Goal: Information Seeking & Learning: Learn about a topic

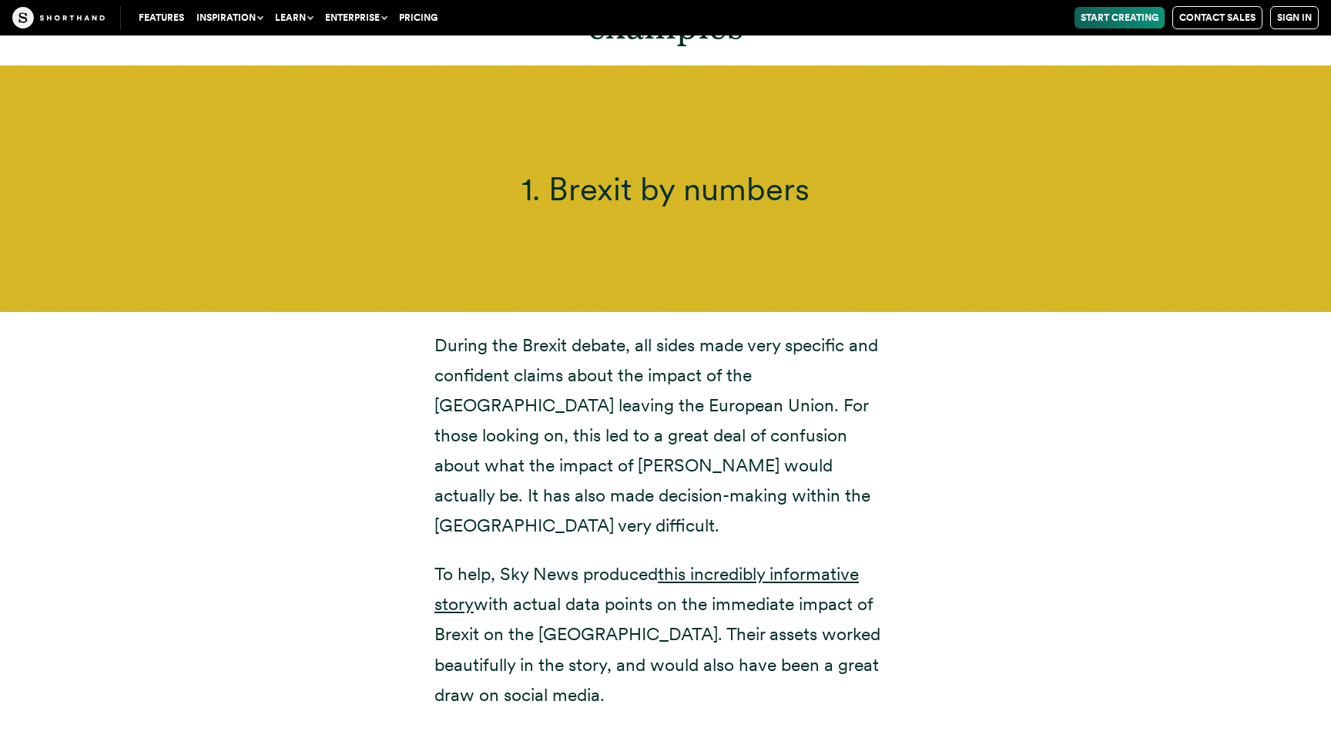
scroll to position [5697, 0]
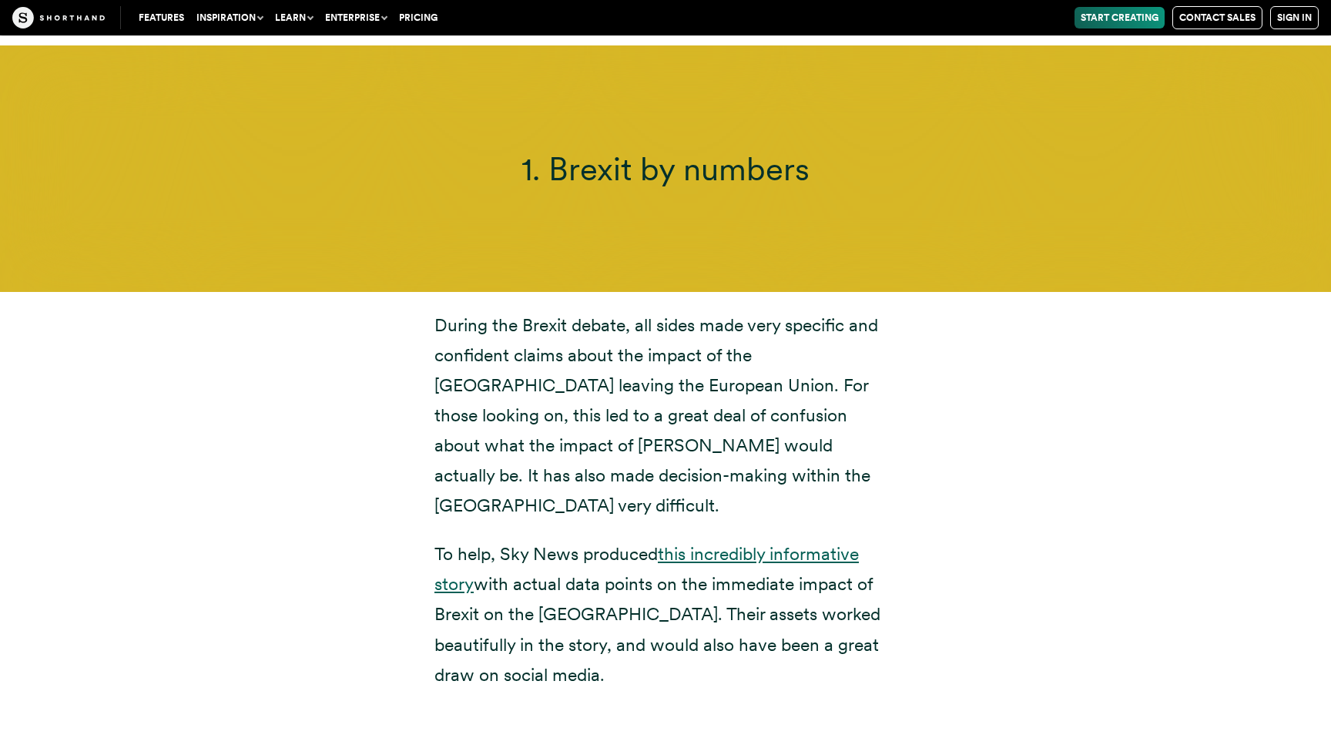
click at [789, 543] on link "this incredibly informative story" at bounding box center [647, 569] width 425 height 52
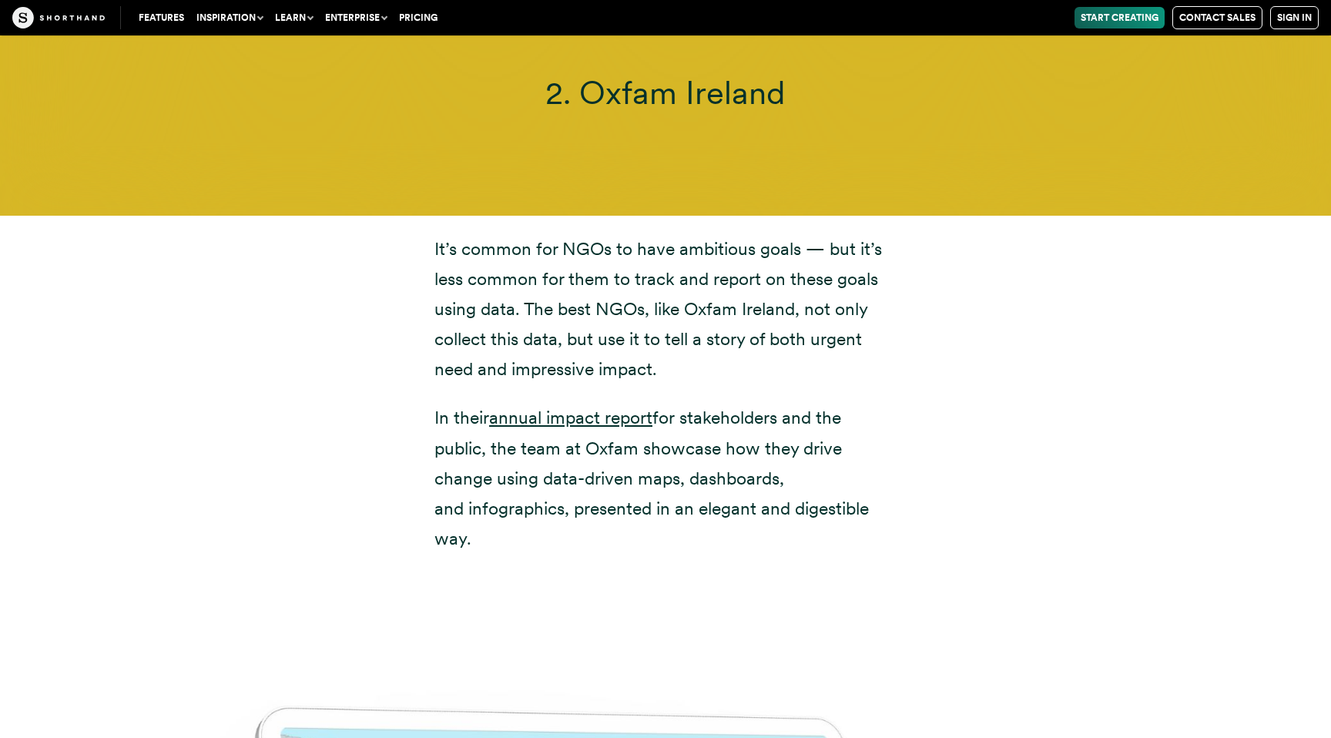
scroll to position [7944, 0]
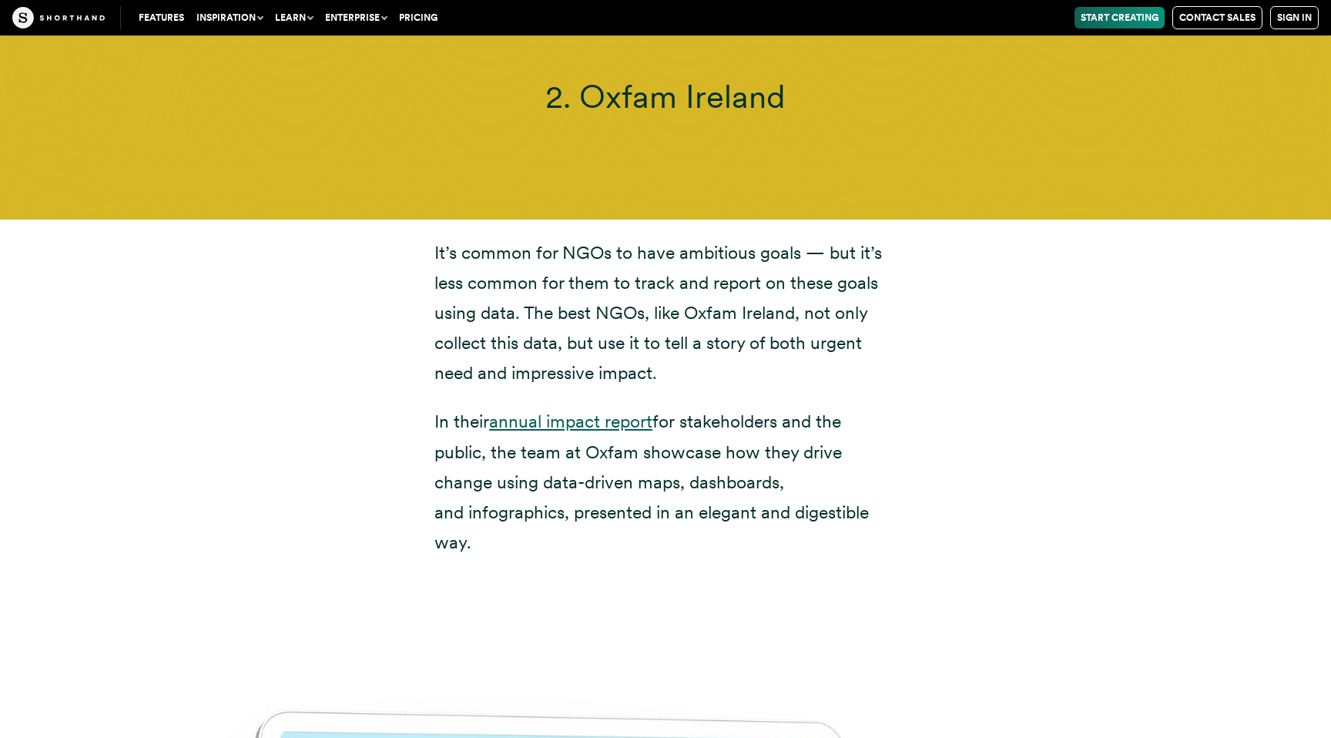
click at [610, 411] on link "annual impact report" at bounding box center [570, 422] width 163 height 22
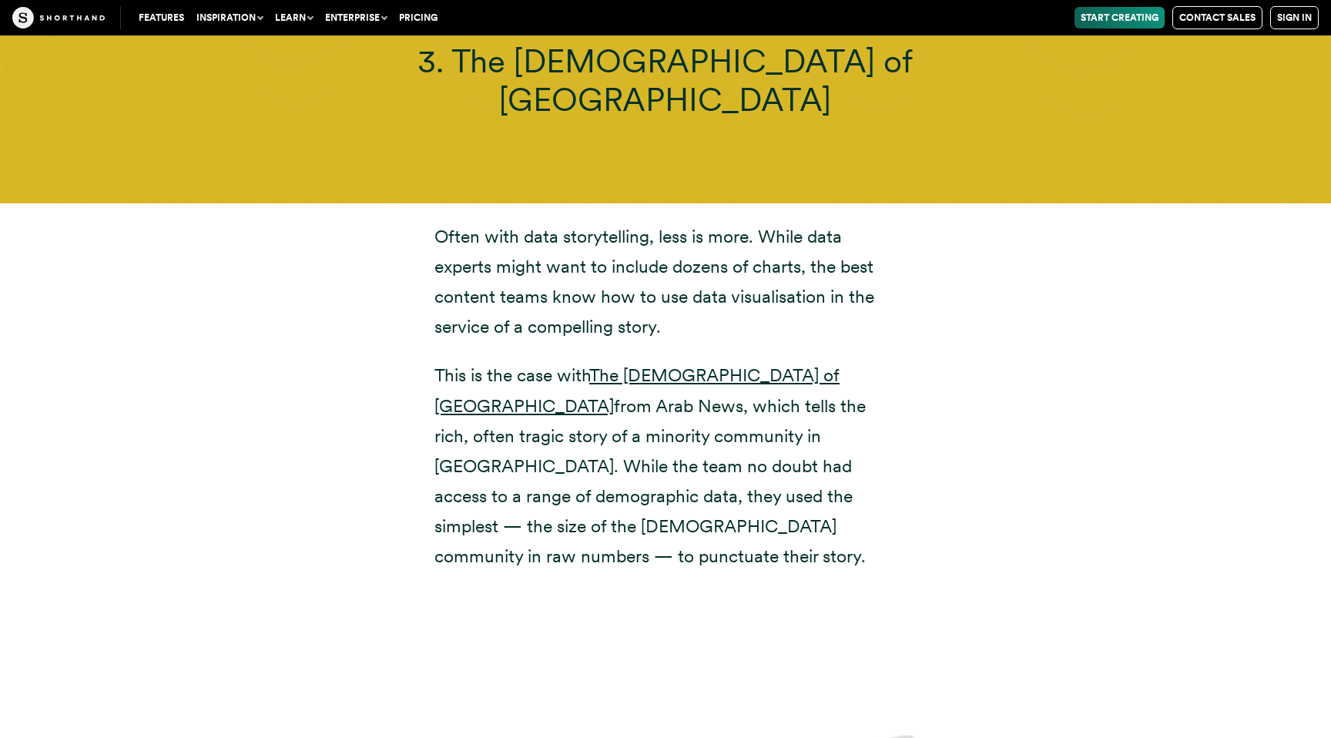
scroll to position [10073, 0]
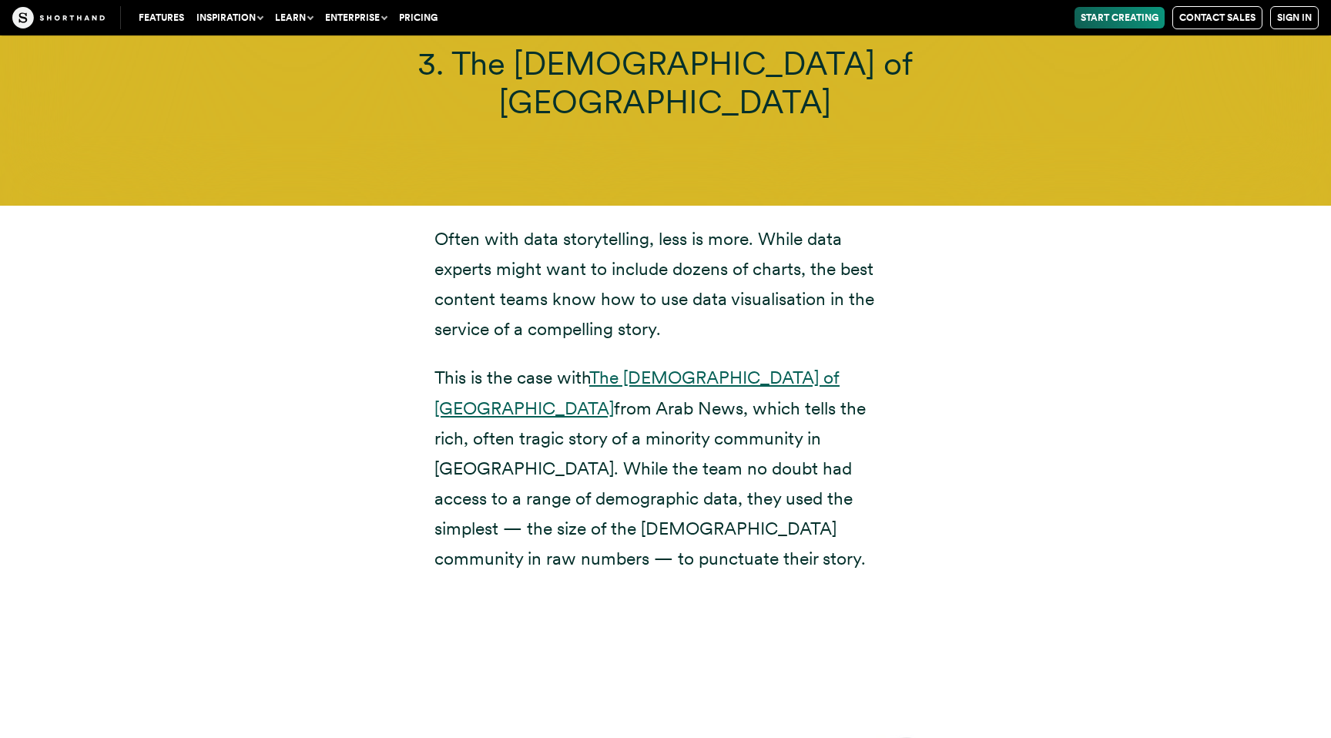
click at [676, 367] on link "The [DEMOGRAPHIC_DATA] of [GEOGRAPHIC_DATA]" at bounding box center [637, 393] width 405 height 52
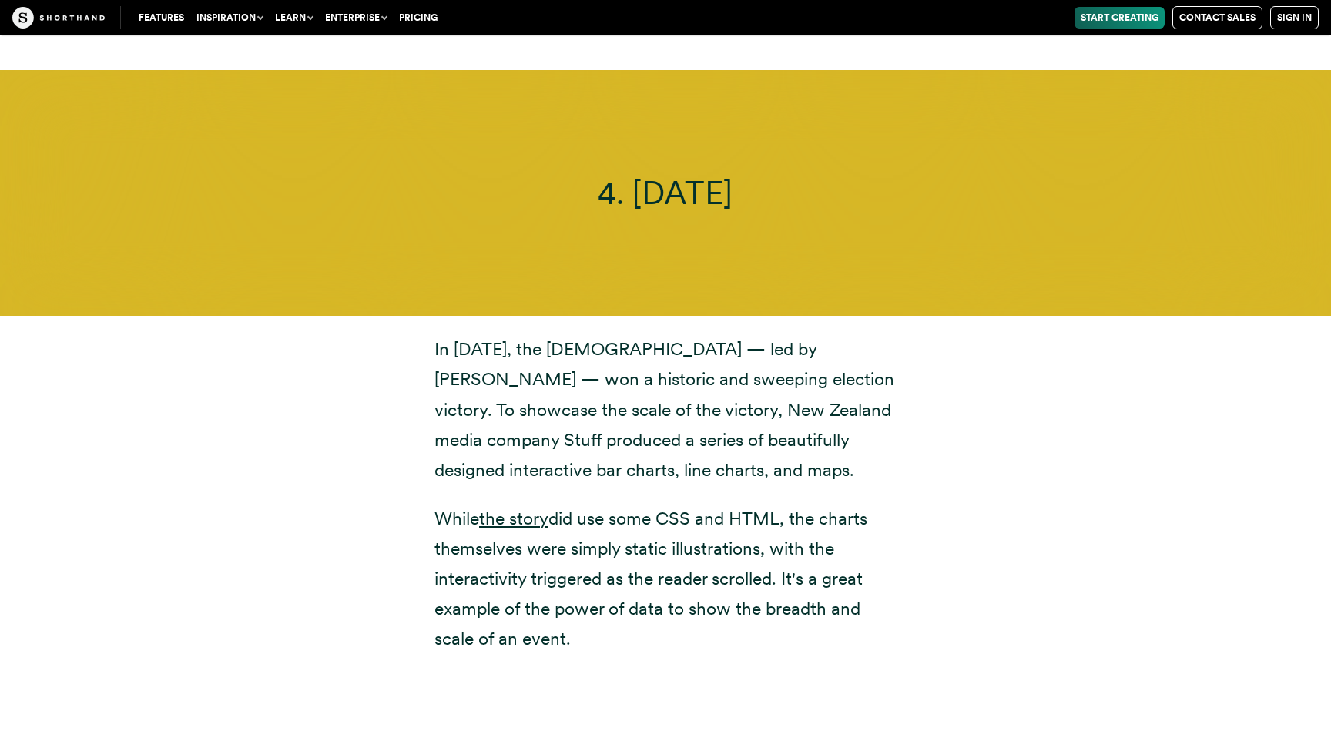
scroll to position [12108, 0]
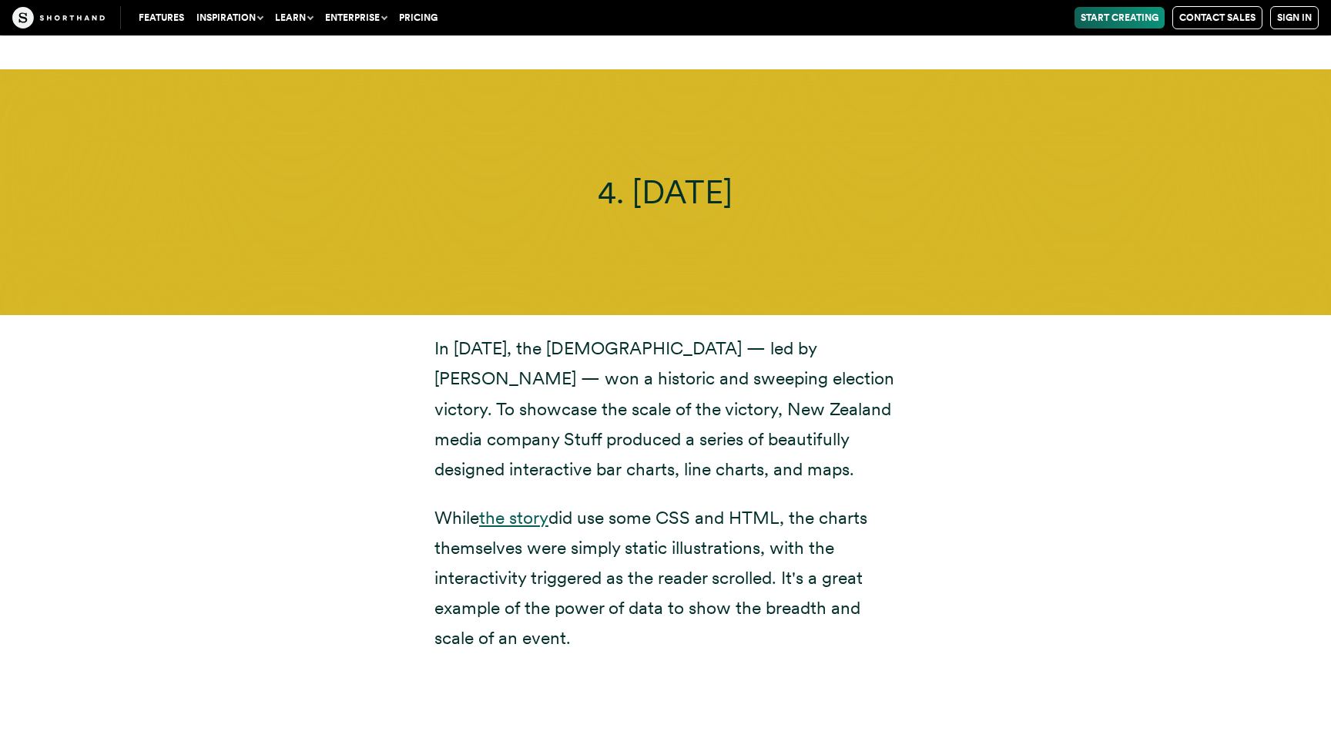
click at [511, 507] on link "the story" at bounding box center [513, 518] width 69 height 22
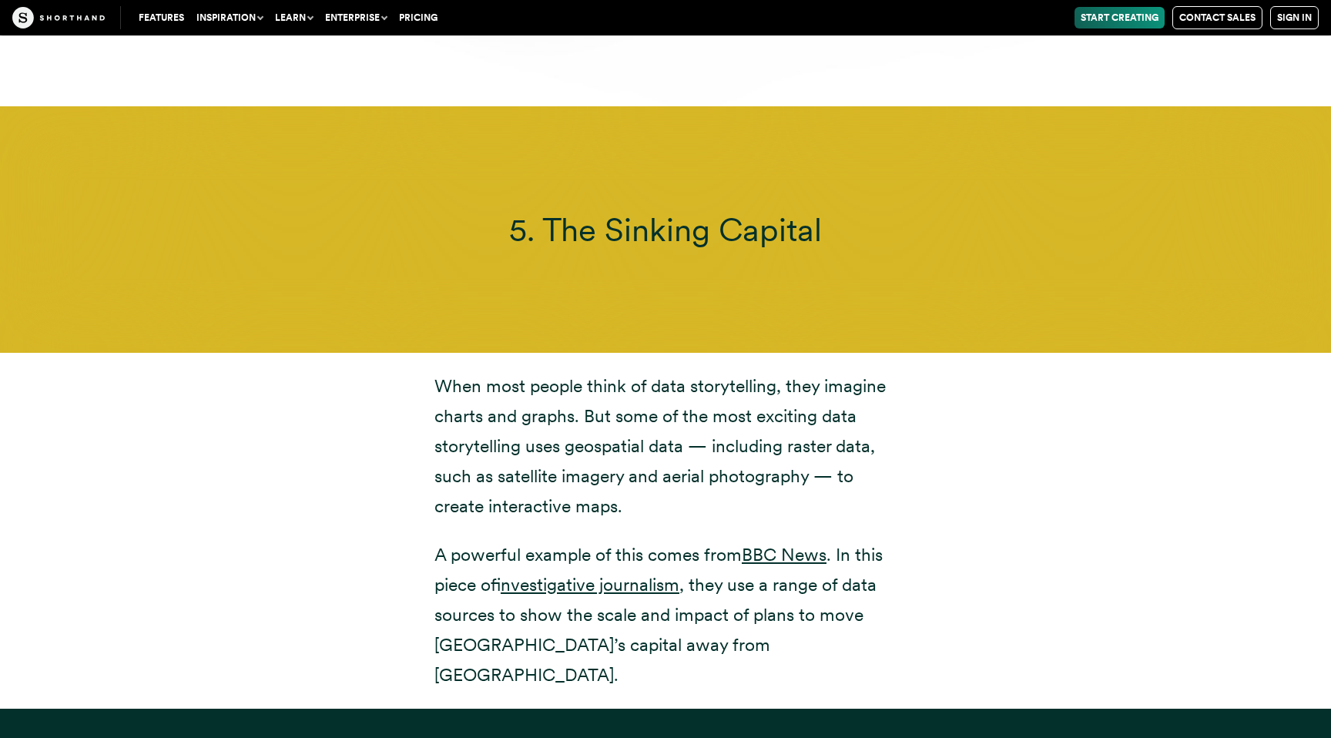
scroll to position [14198, 0]
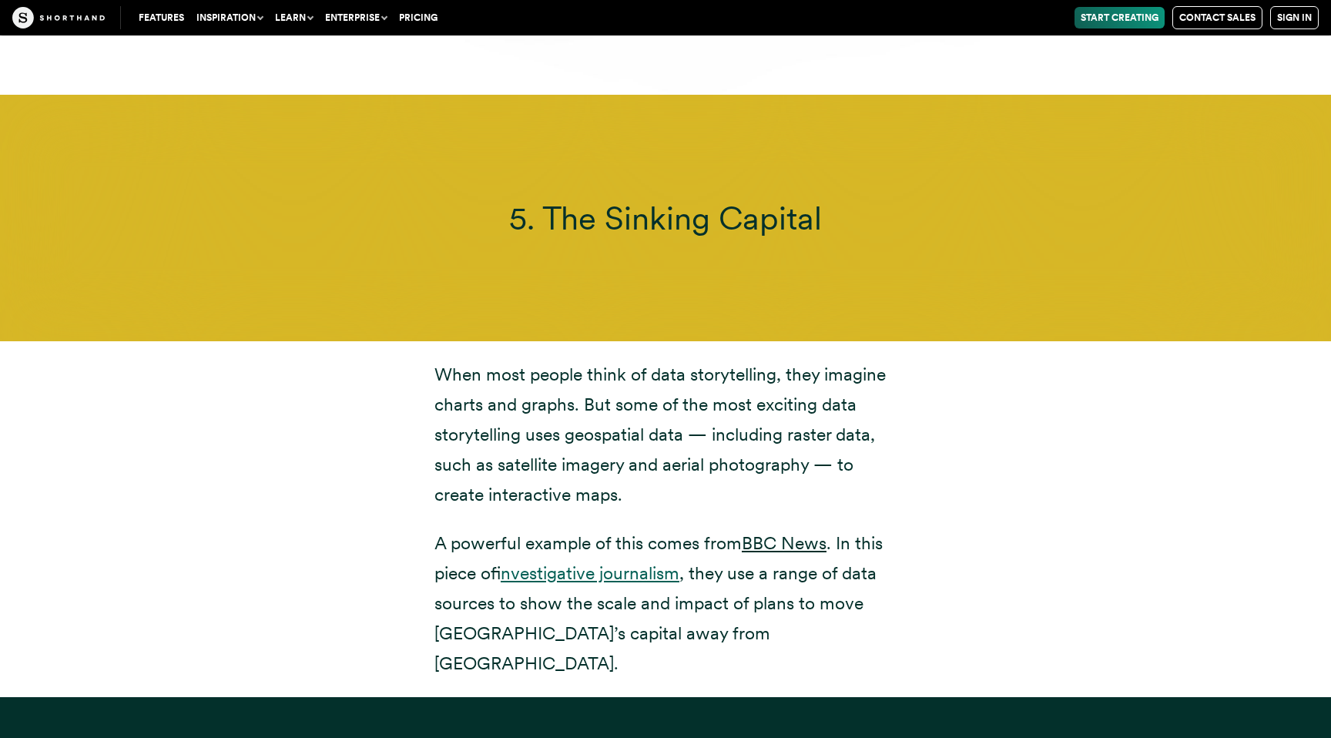
click at [572, 562] on link "investigative journalism" at bounding box center [590, 573] width 179 height 22
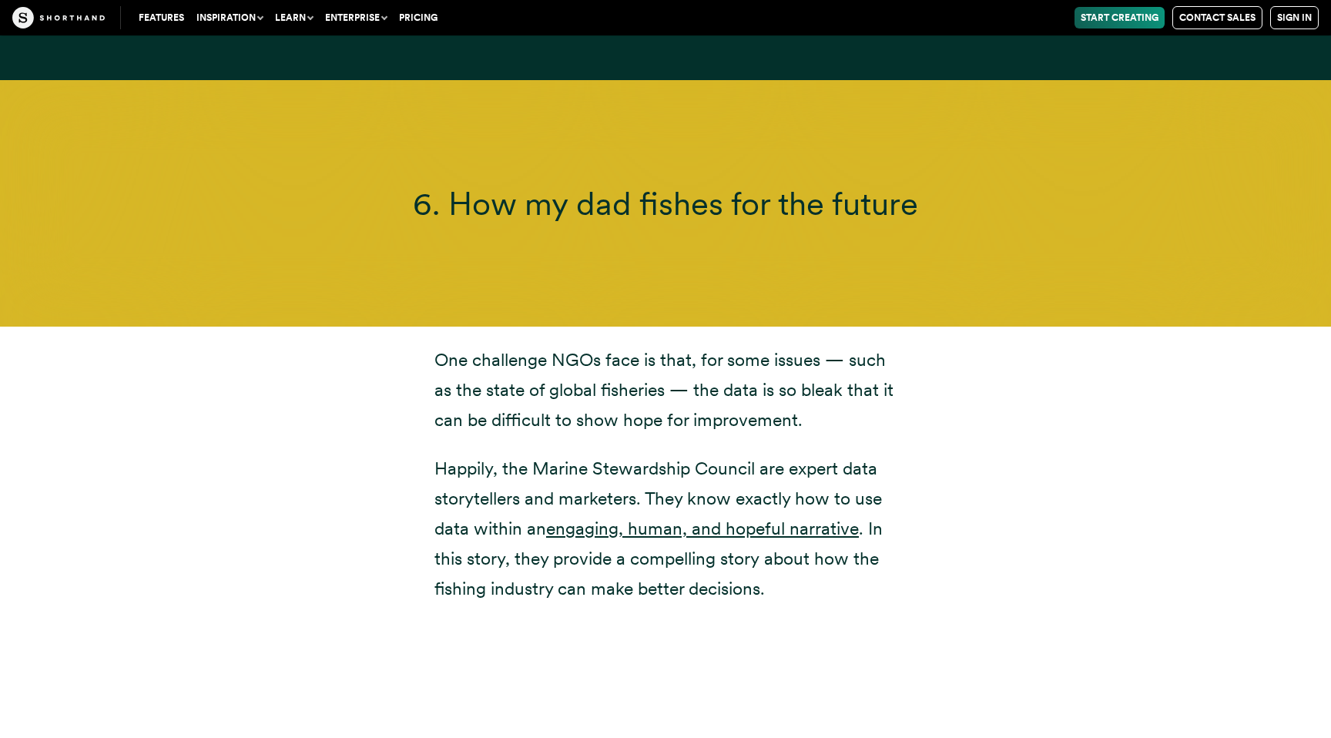
scroll to position [15561, 0]
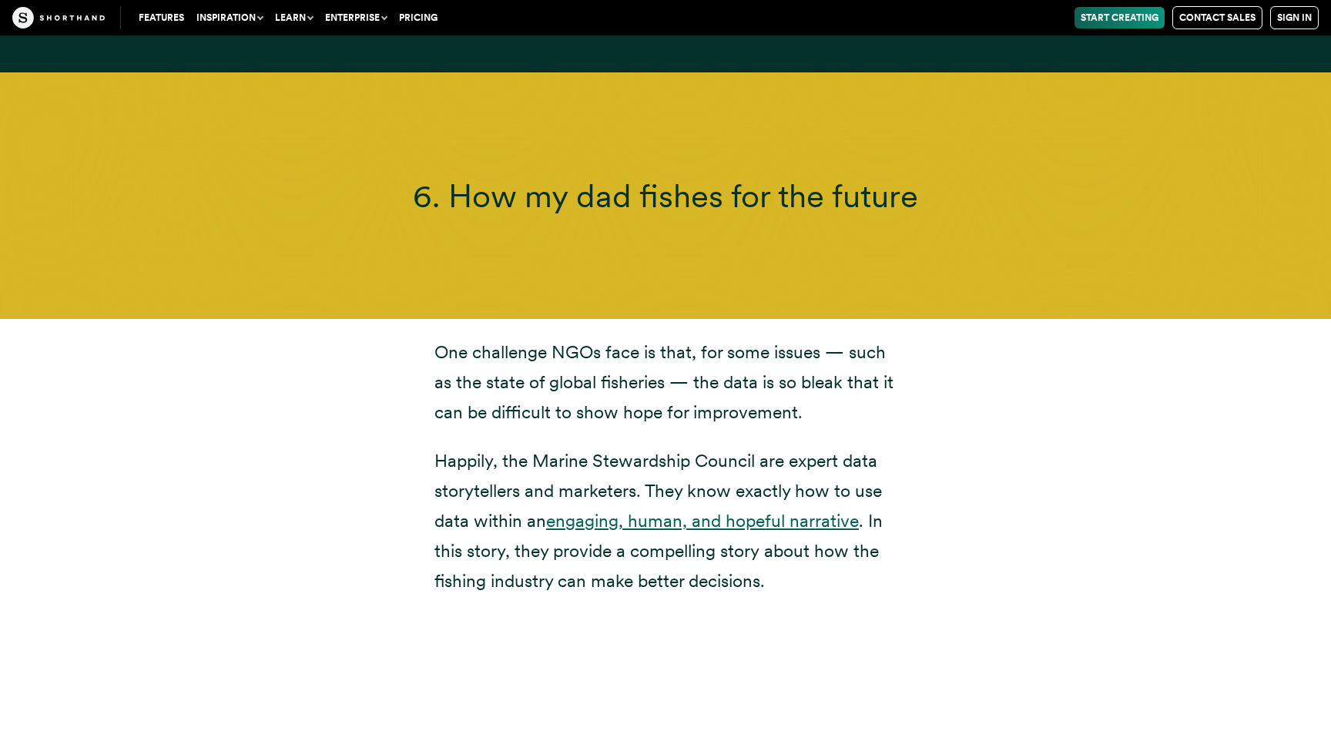
click at [734, 510] on link "engaging, human, and hopeful narrative" at bounding box center [702, 521] width 313 height 22
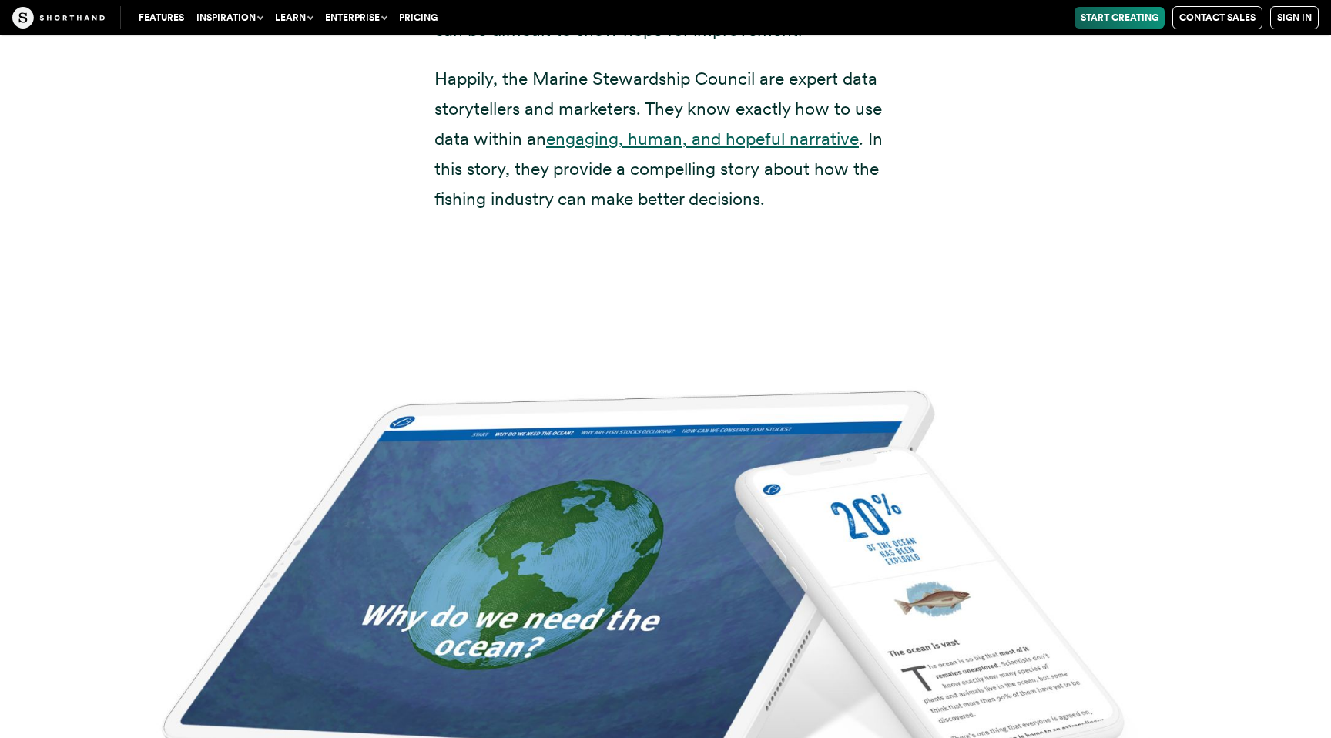
scroll to position [16030, 0]
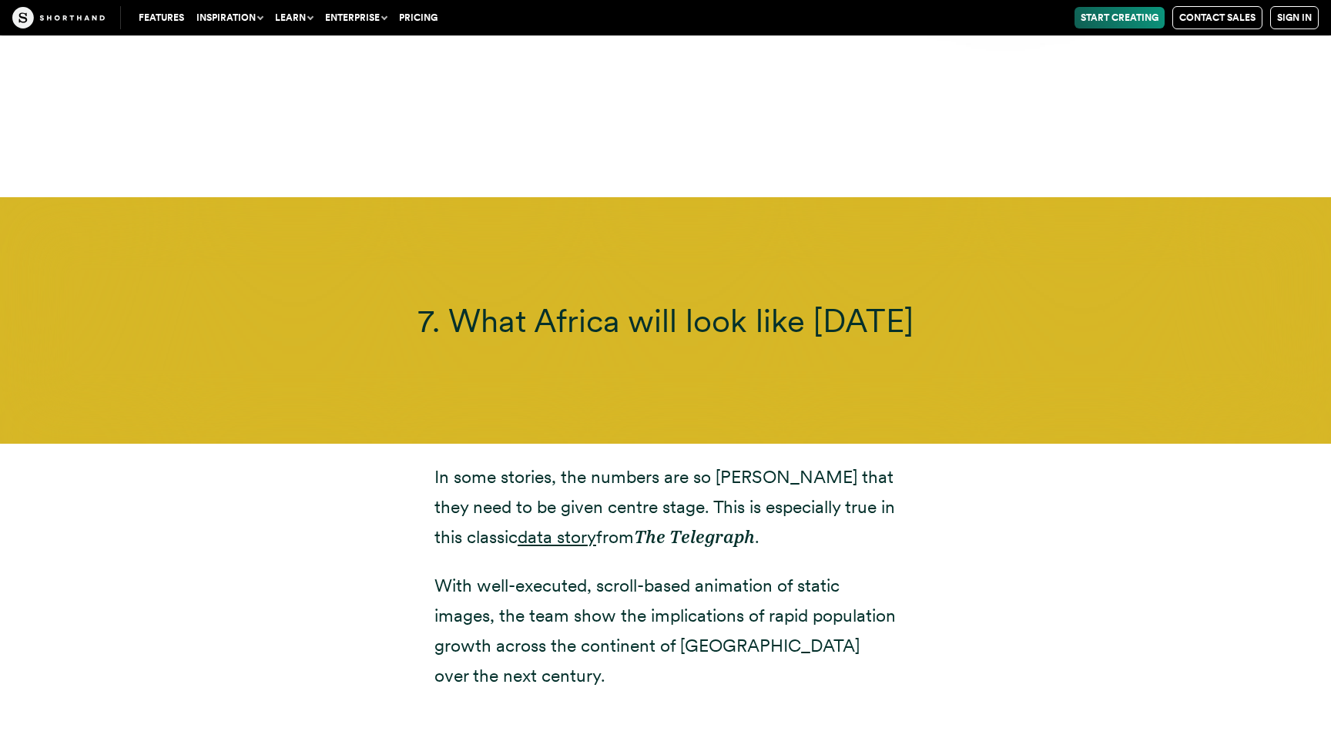
scroll to position [17491, 0]
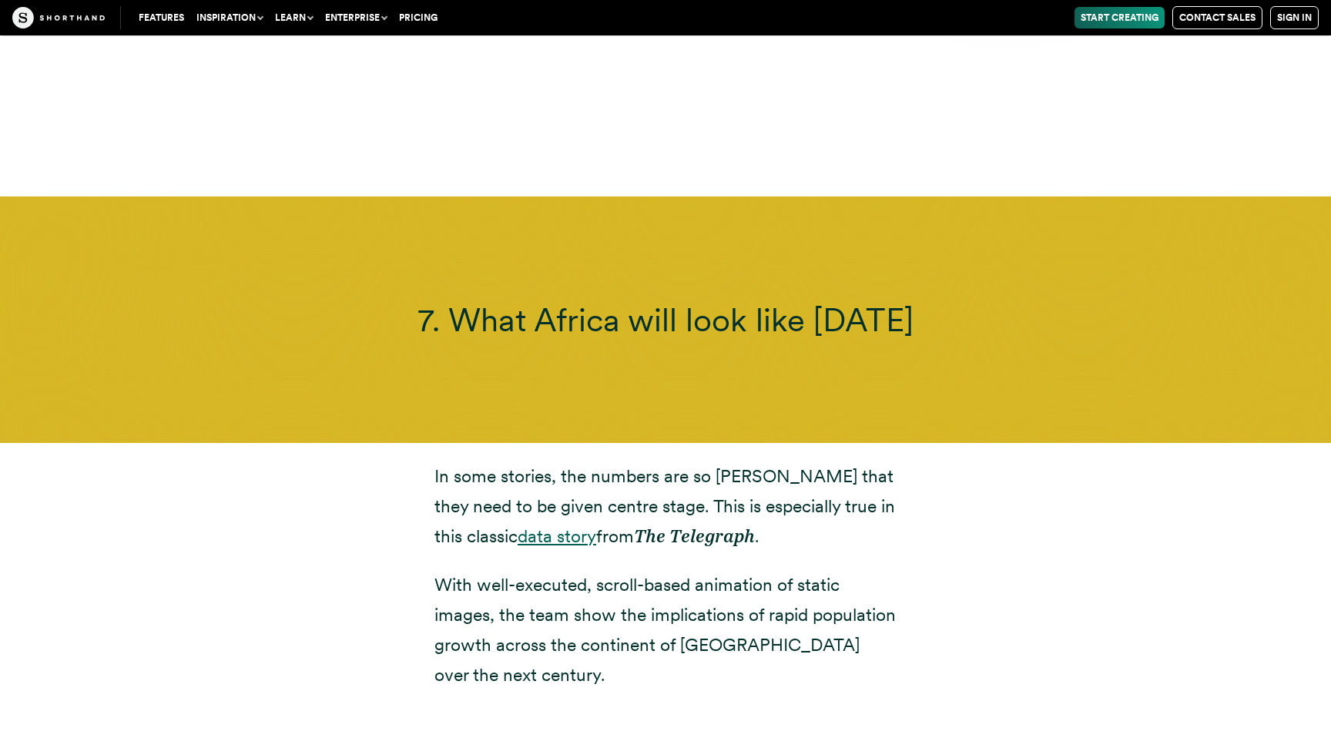
click at [518, 525] on link "data story" at bounding box center [557, 536] width 79 height 22
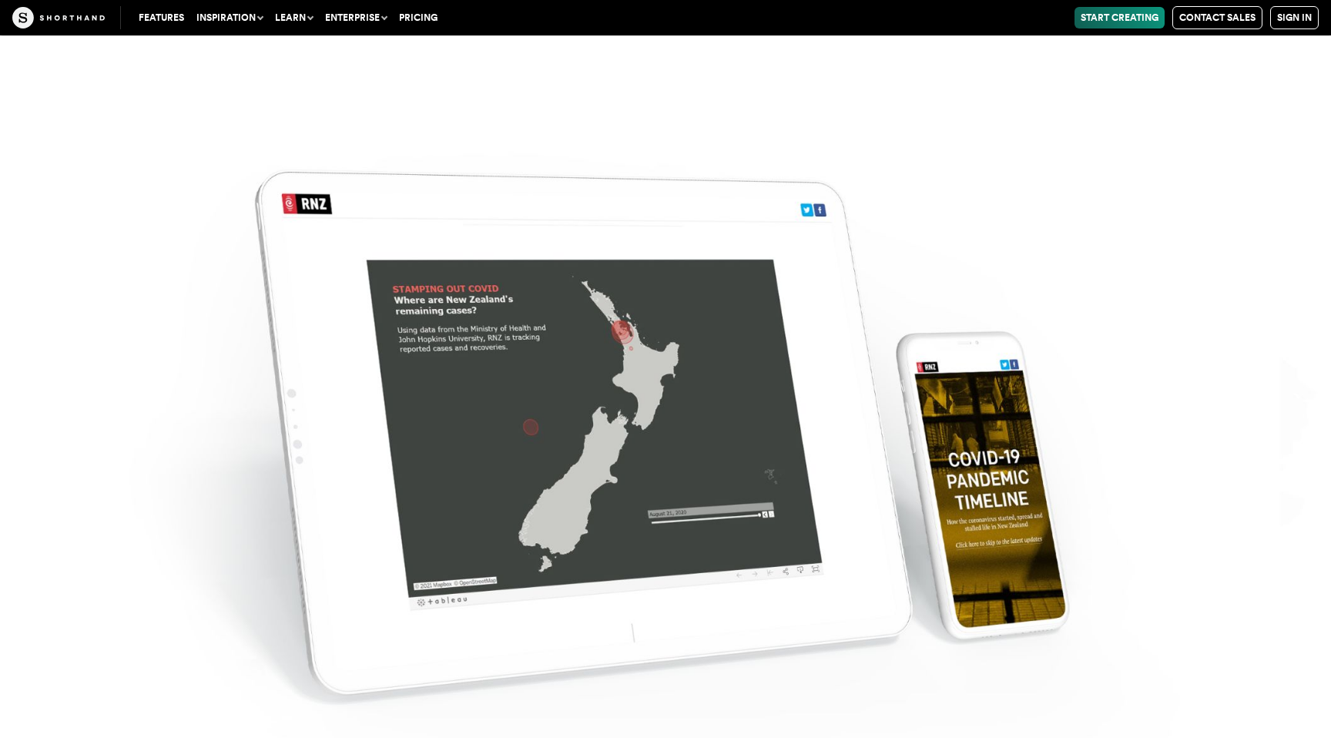
scroll to position [20371, 0]
